Goal: Information Seeking & Learning: Learn about a topic

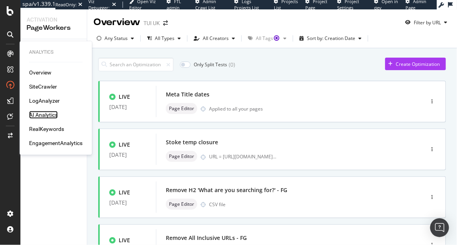
click at [44, 115] on div "AI Analytics" at bounding box center [43, 115] width 29 height 8
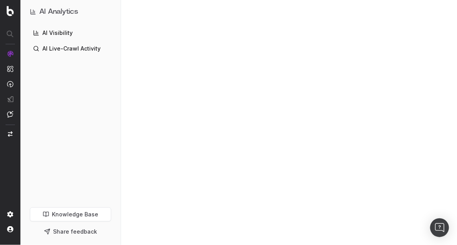
click at [40, 118] on body "AI Analytics AI Visibility AI Live-Crawl Activity Knowledge Base Share feedback" at bounding box center [228, 122] width 457 height 245
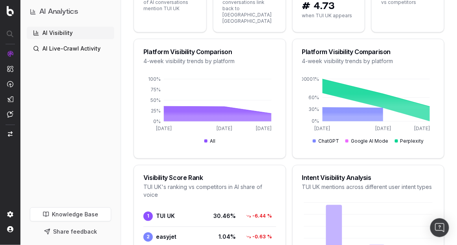
scroll to position [156, 0]
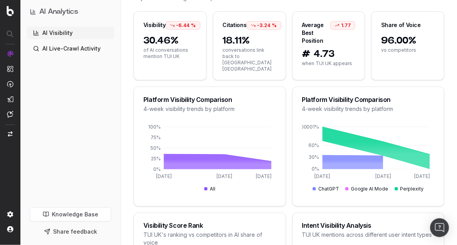
click at [317, 97] on div "Platform Visibility Comparison" at bounding box center [368, 100] width 133 height 6
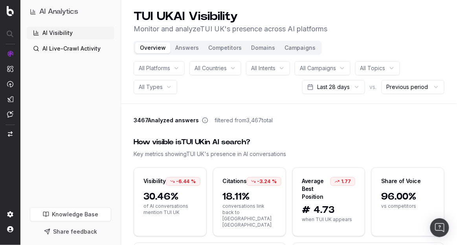
scroll to position [0, 0]
click at [182, 46] on button "Answers" at bounding box center [186, 47] width 33 height 11
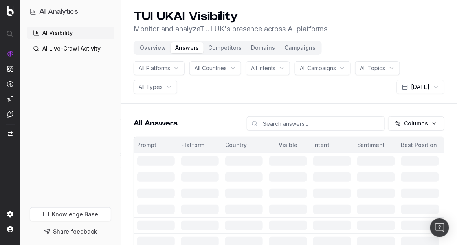
click at [223, 48] on button "Competitors" at bounding box center [224, 47] width 43 height 11
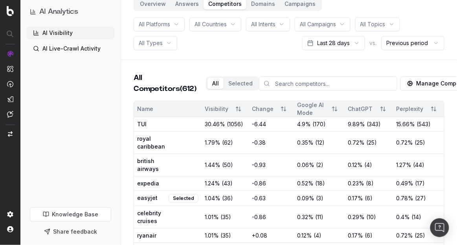
scroll to position [39, 0]
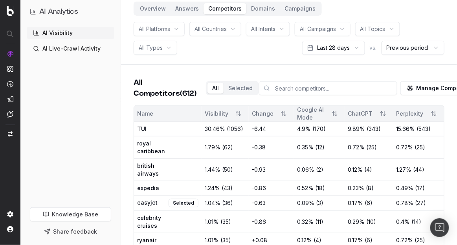
click at [150, 10] on button "Overview" at bounding box center [152, 8] width 35 height 11
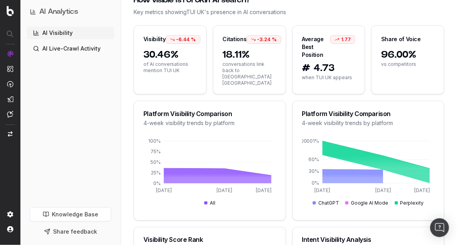
scroll to position [143, 0]
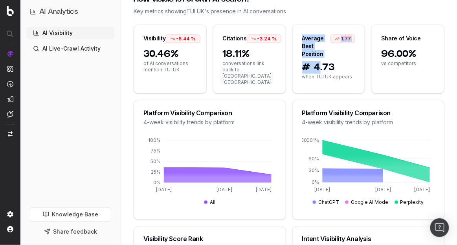
drag, startPoint x: 302, startPoint y: 38, endPoint x: 319, endPoint y: 62, distance: 29.0
click at [319, 62] on div "Average Best Position 1.77 # 4.73 when TUI UK appears" at bounding box center [328, 59] width 73 height 69
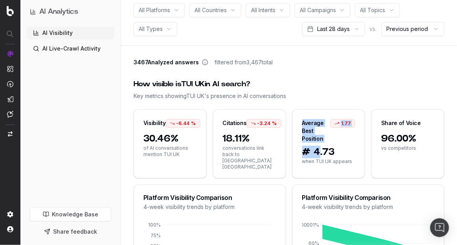
scroll to position [0, 0]
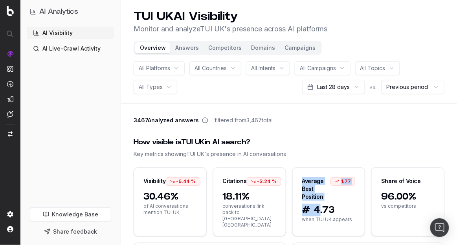
click at [189, 50] on button "Answers" at bounding box center [186, 47] width 33 height 11
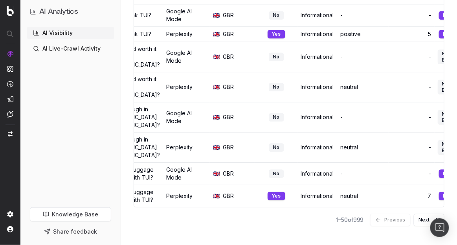
scroll to position [1533, 0]
click at [419, 219] on button "Next" at bounding box center [428, 220] width 31 height 13
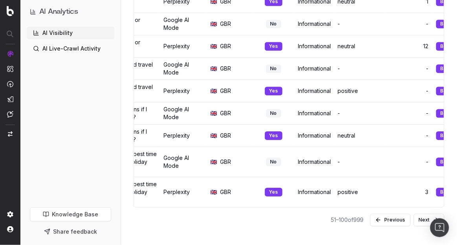
scroll to position [1440, 0]
click at [62, 53] on link "AI Live-Crawl Activity" at bounding box center [71, 48] width 88 height 13
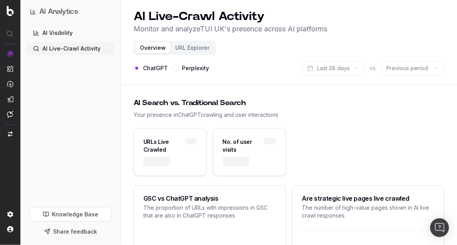
click at [57, 29] on link "AI Visibility" at bounding box center [71, 33] width 88 height 13
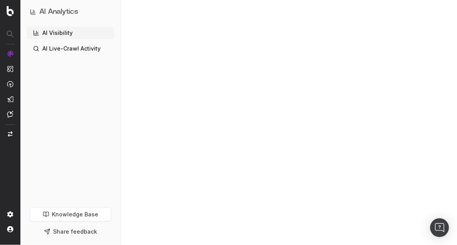
click at [73, 53] on link "AI Live-Crawl Activity" at bounding box center [71, 48] width 88 height 13
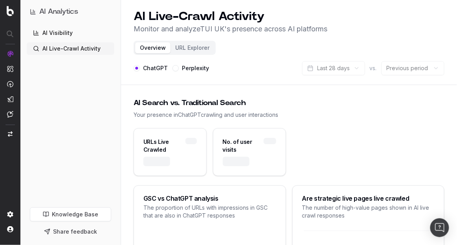
click at [190, 51] on button "URL Explorer" at bounding box center [192, 47] width 44 height 11
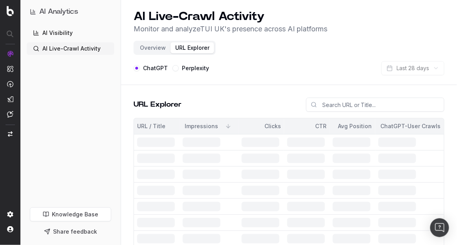
click at [155, 51] on button "Overview" at bounding box center [152, 47] width 35 height 11
click at [146, 51] on button "Overview" at bounding box center [152, 47] width 35 height 11
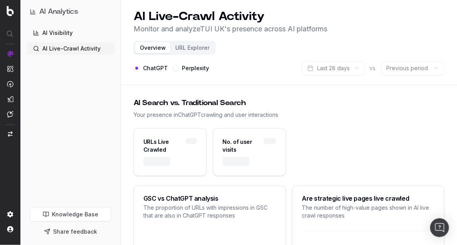
click at [182, 48] on button "URL Explorer" at bounding box center [192, 47] width 44 height 11
click at [150, 48] on button "Overview" at bounding box center [152, 47] width 35 height 11
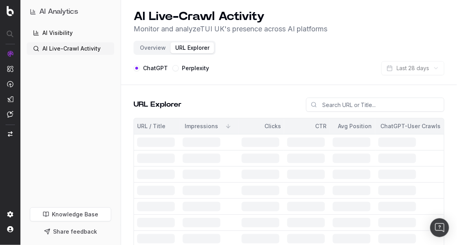
click at [144, 49] on button "Overview" at bounding box center [152, 47] width 35 height 11
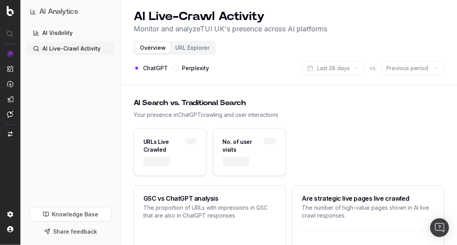
click at [44, 29] on link "AI Visibility" at bounding box center [71, 33] width 88 height 13
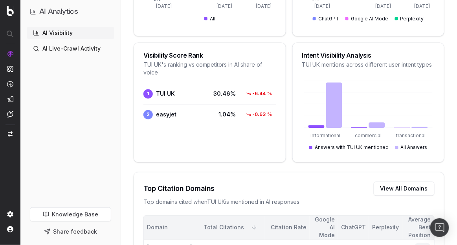
scroll to position [364, 0]
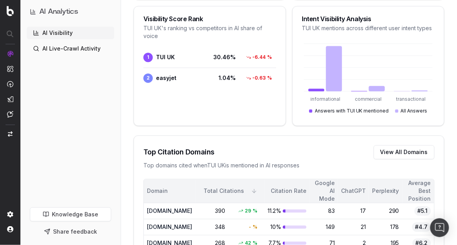
click at [391, 151] on button "View All Domains" at bounding box center [403, 152] width 61 height 14
click at [402, 145] on button "View All Domains" at bounding box center [403, 152] width 61 height 14
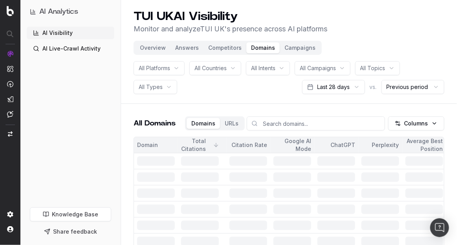
click at [393, 154] on td at bounding box center [380, 162] width 44 height 16
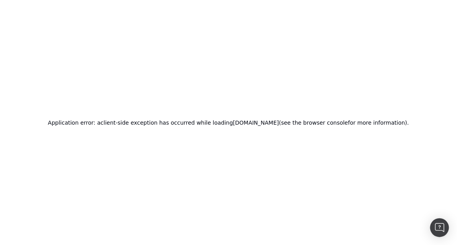
click at [19, 10] on div "Application error: a client -side exception has occurred while loading app.boti…" at bounding box center [228, 122] width 457 height 245
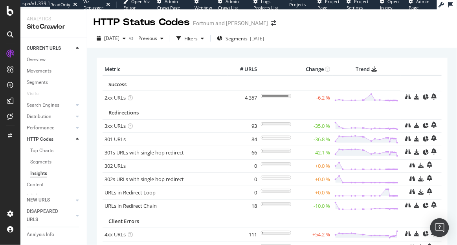
click at [383, 24] on div "HTTP Status Codes Fortnum and [GEOGRAPHIC_DATA]" at bounding box center [271, 19] width 369 height 20
